Goal: Task Accomplishment & Management: Manage account settings

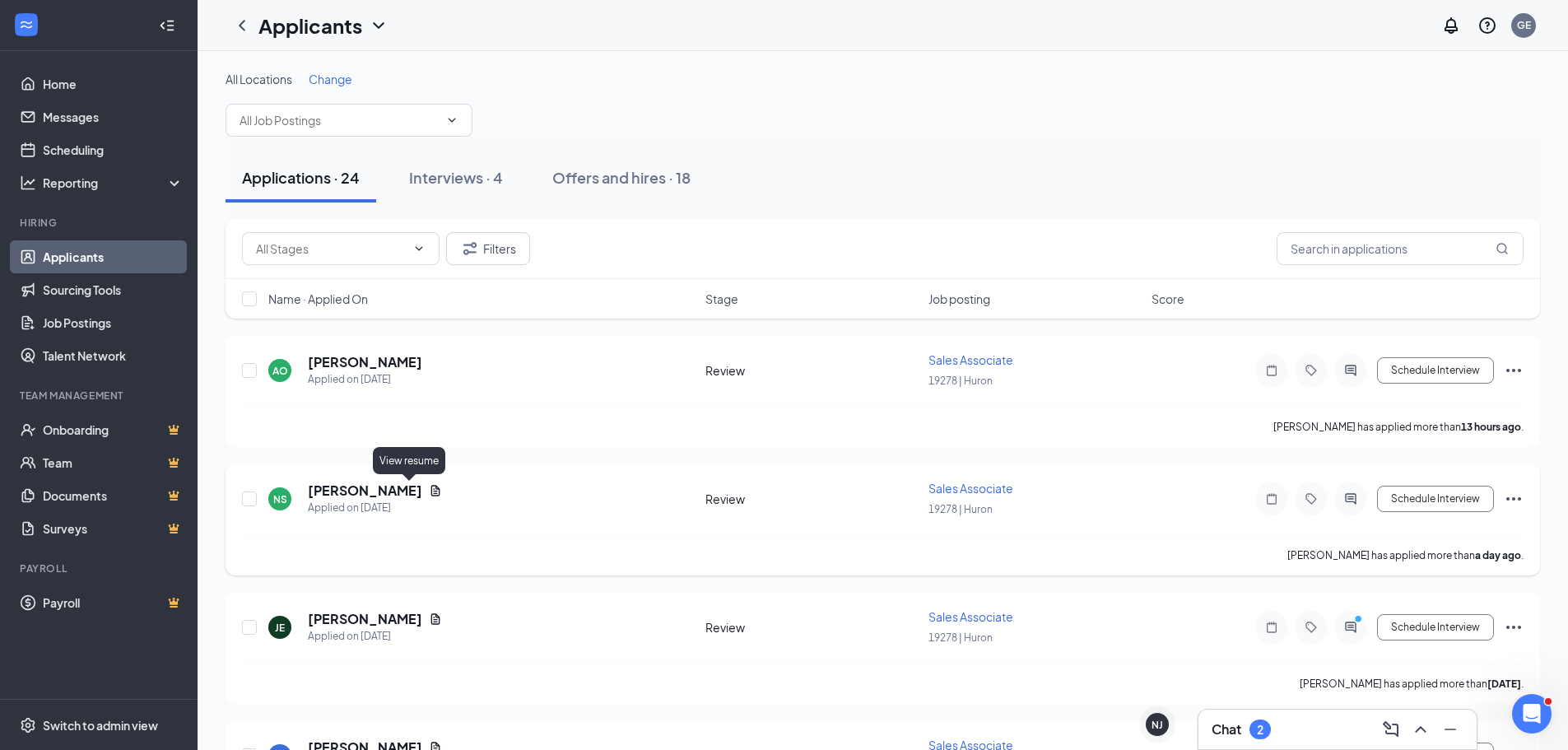
click at [429, 492] on icon "Document" at bounding box center [435, 491] width 13 height 13
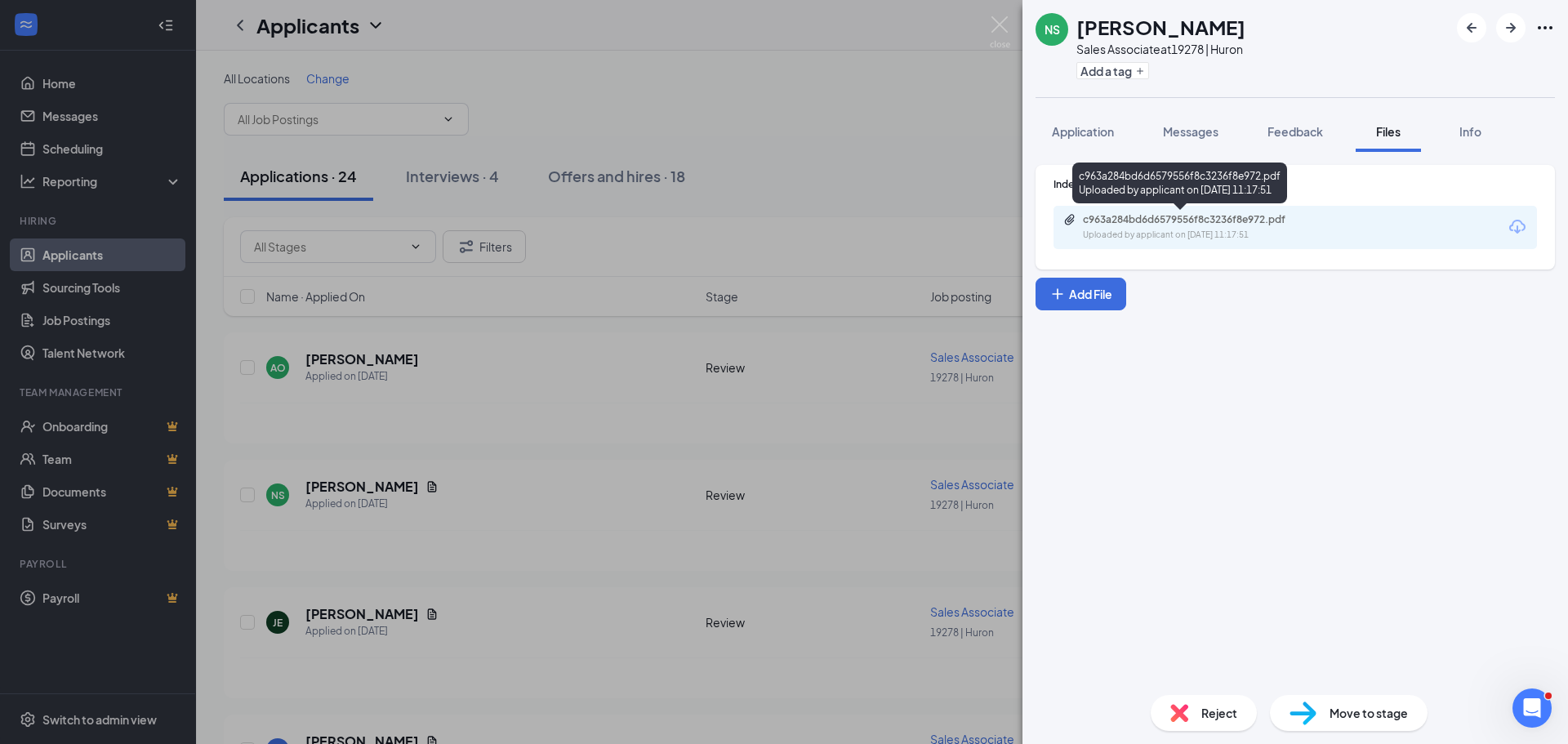
click at [1185, 233] on div "Uploaded by applicant on [DATE] 11:17:51" at bounding box center [1205, 235] width 245 height 13
click at [501, 372] on div "NS [PERSON_NAME] Sales Associate at 19278 | Huron Add a tag Application Message…" at bounding box center [784, 372] width 1568 height 744
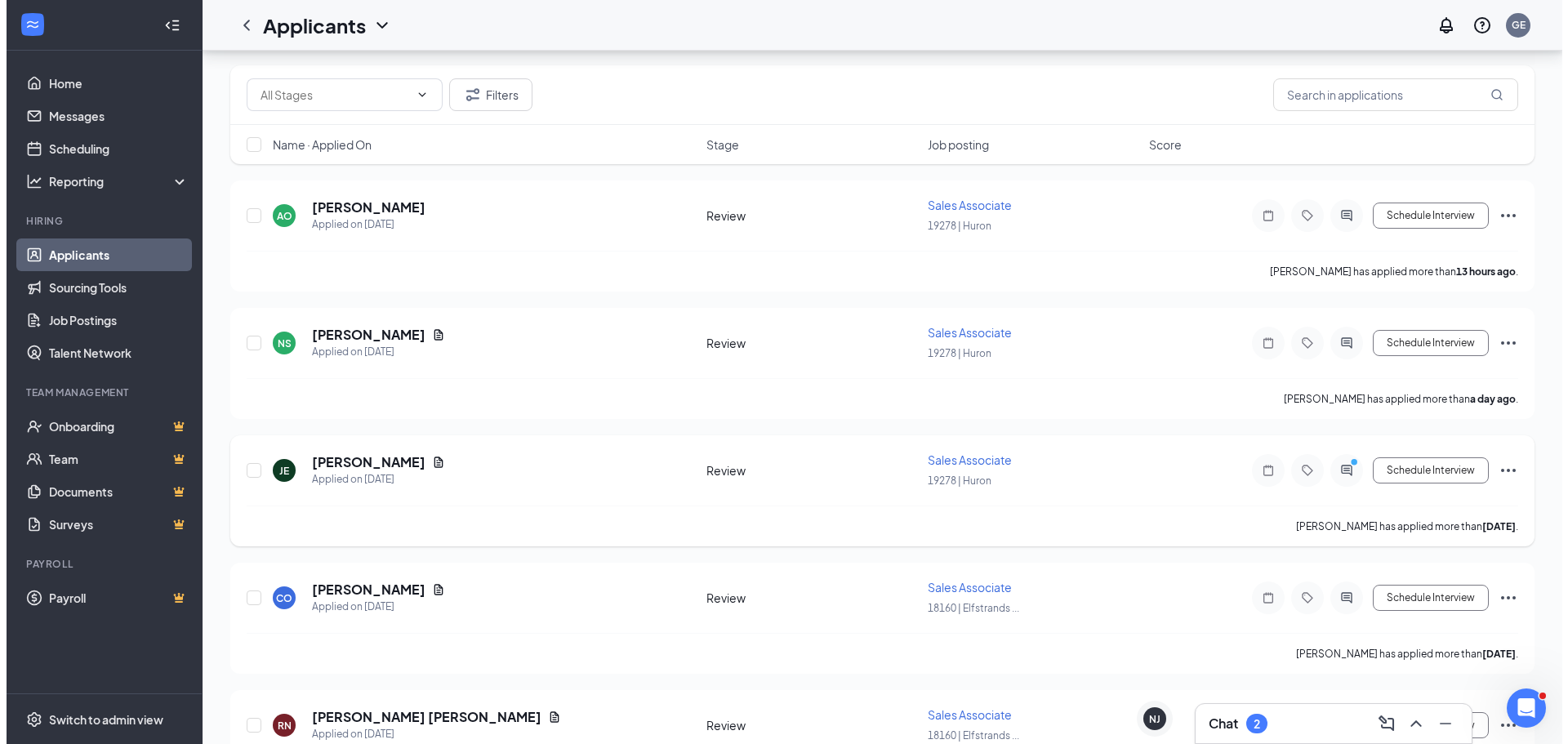
scroll to position [164, 0]
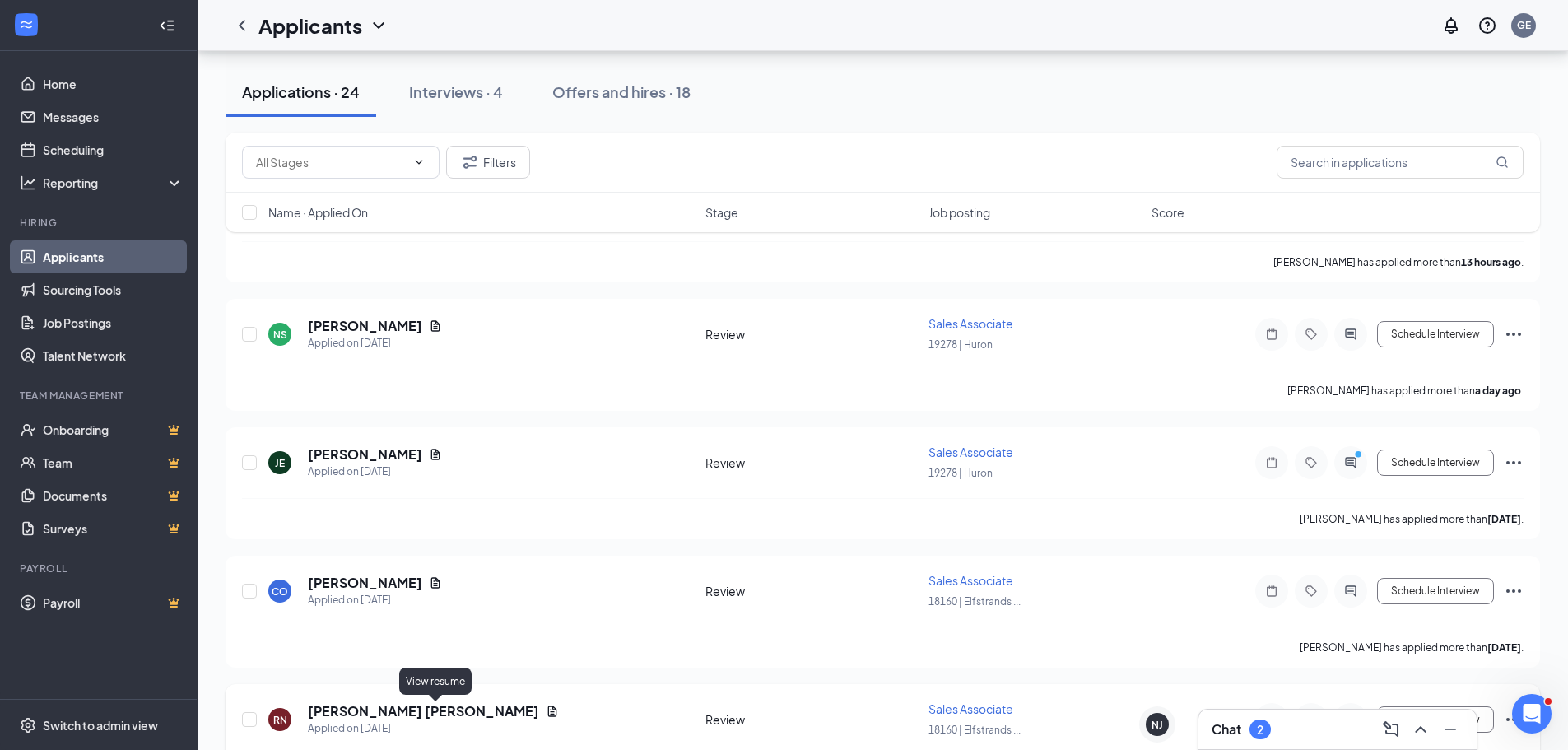
click at [546, 705] on icon "Document" at bounding box center [553, 712] width 13 height 13
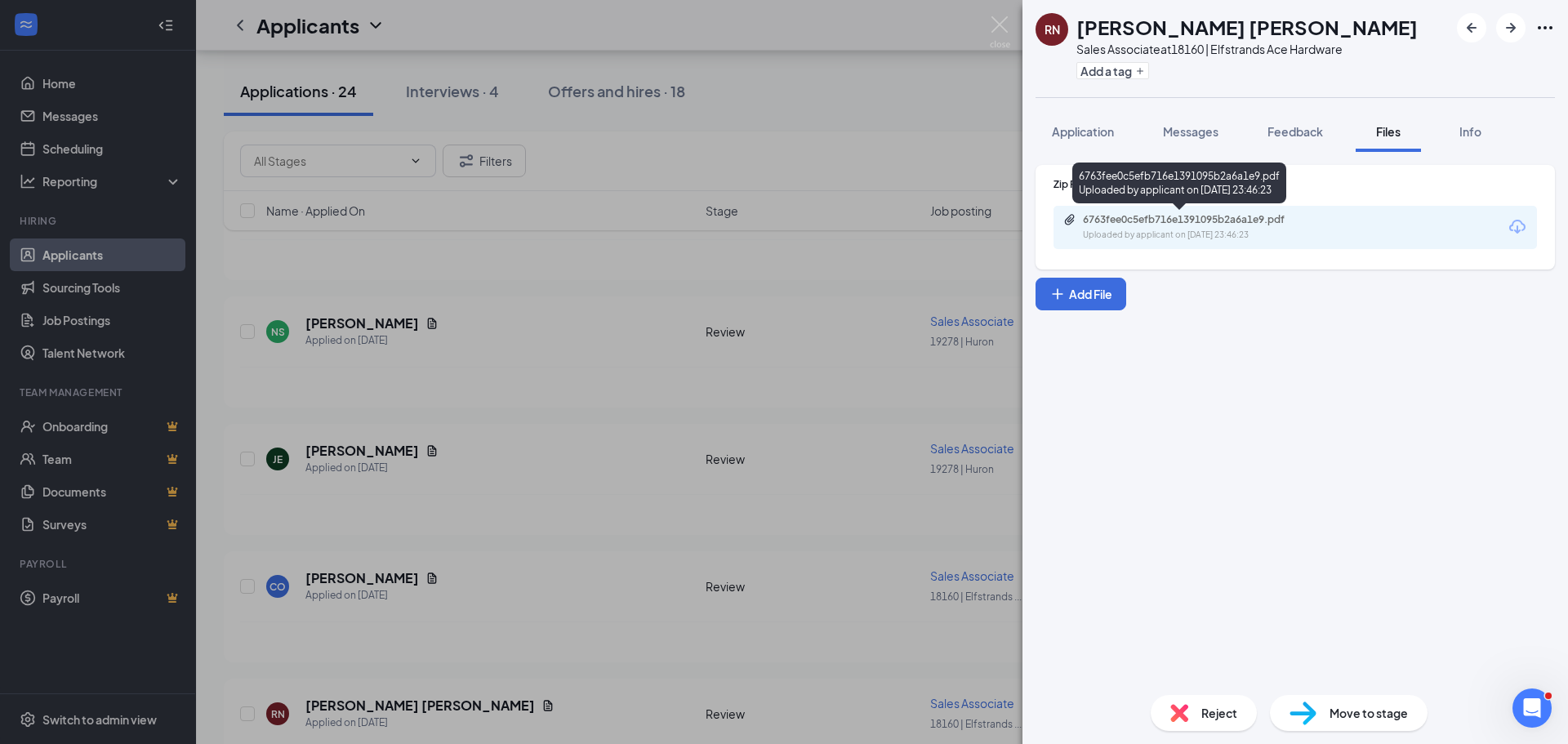
click at [1115, 229] on div "Uploaded by applicant on [DATE] 23:46:23" at bounding box center [1205, 235] width 245 height 13
click at [676, 484] on div "[PERSON_NAME] Sales Associate at 18160 | Elfstrands Ace Hardware Add a tag Appl…" at bounding box center [784, 372] width 1568 height 744
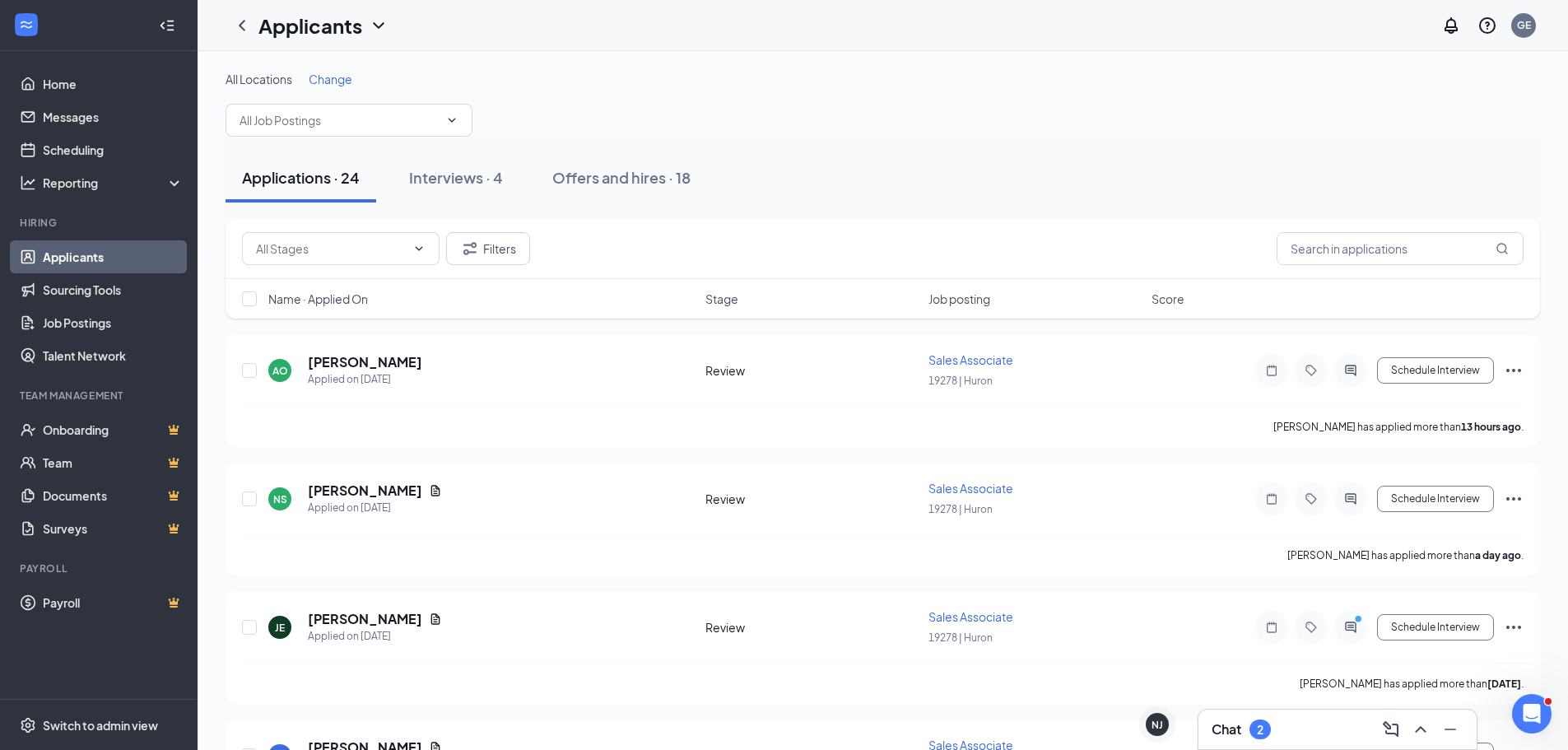
click at [1255, 737] on div "2" at bounding box center [1260, 729] width 21 height 20
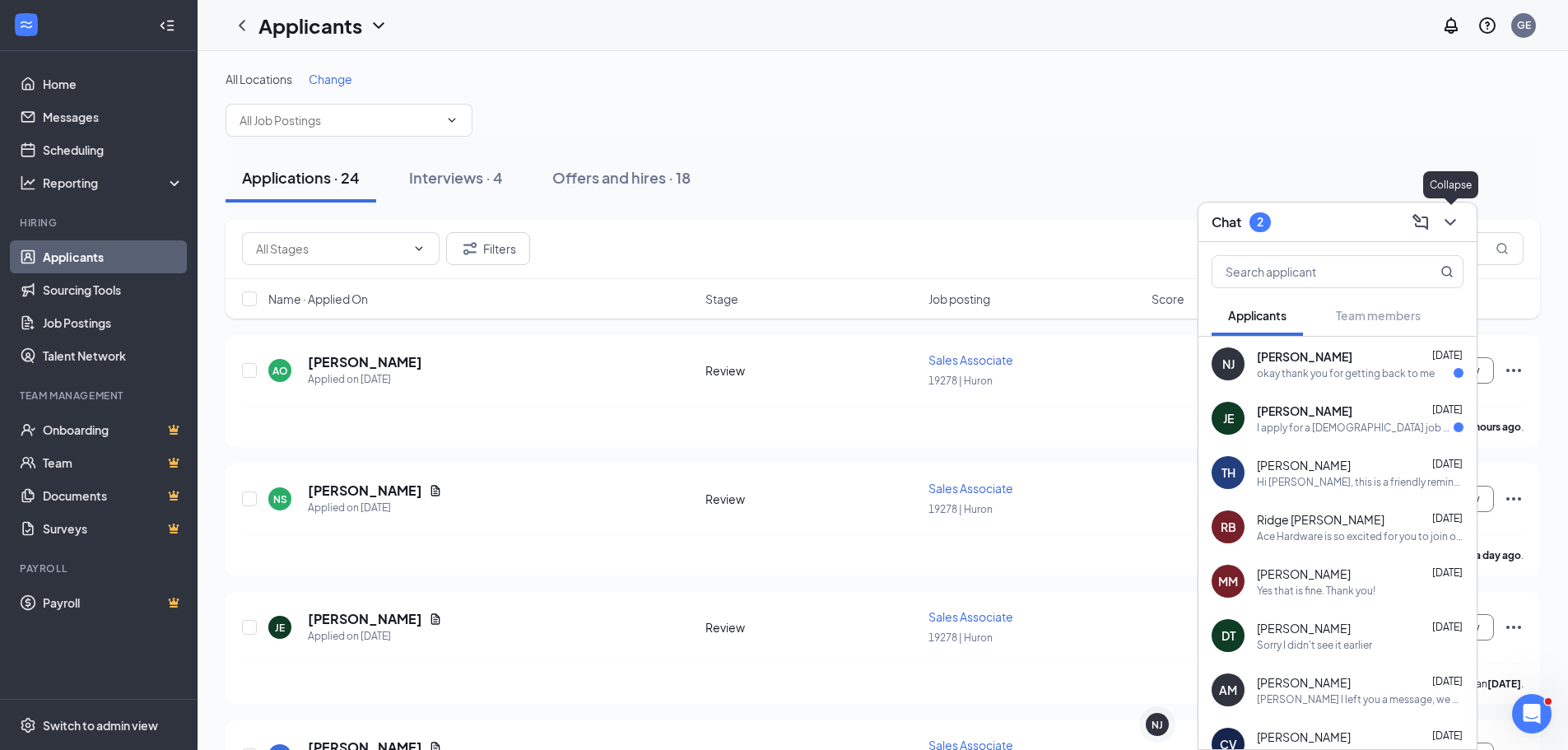
click at [1447, 226] on icon "ChevronDown" at bounding box center [1450, 222] width 20 height 20
